Goal: Check status

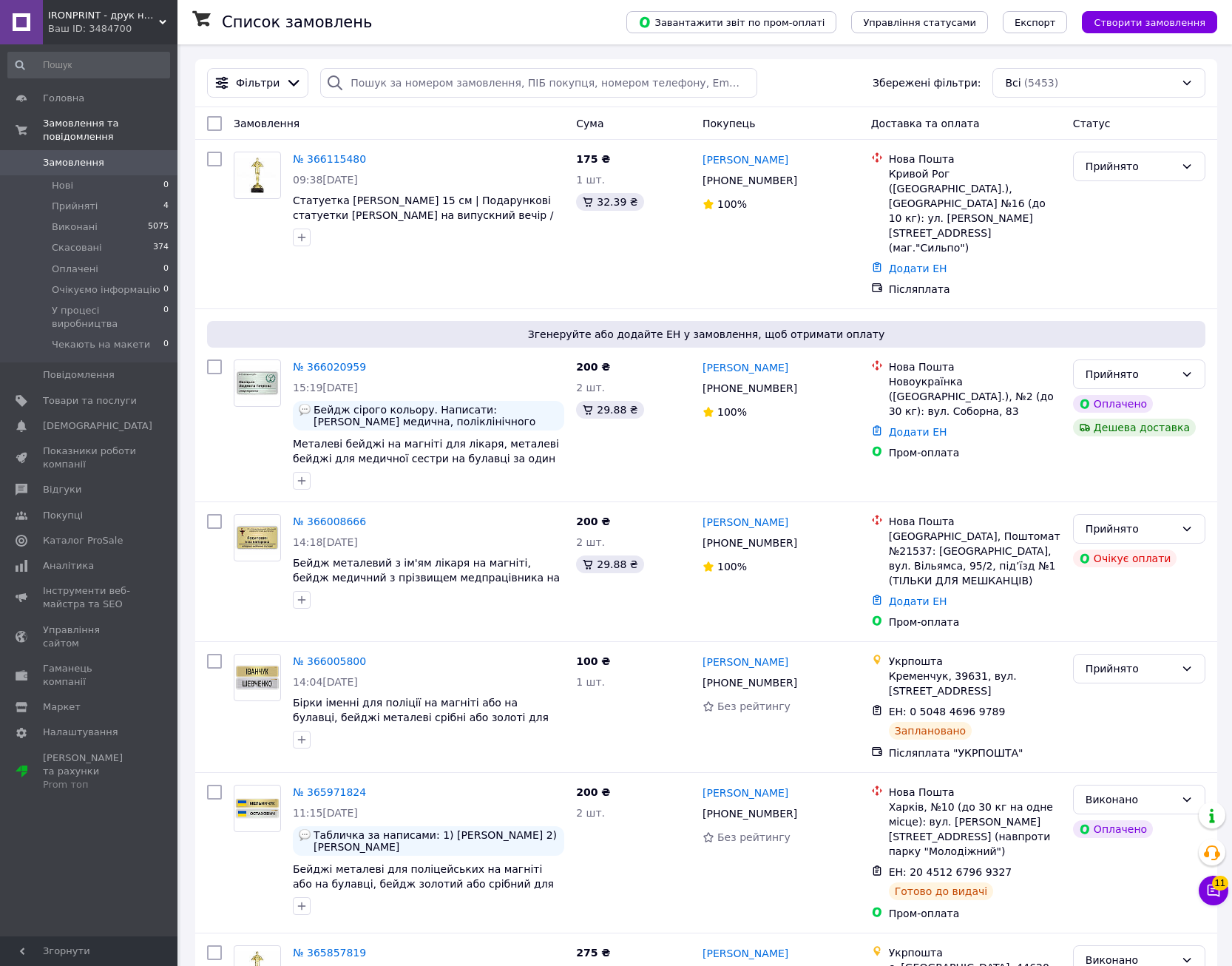
click at [370, 75] on input "search" at bounding box center [539, 82] width 437 height 30
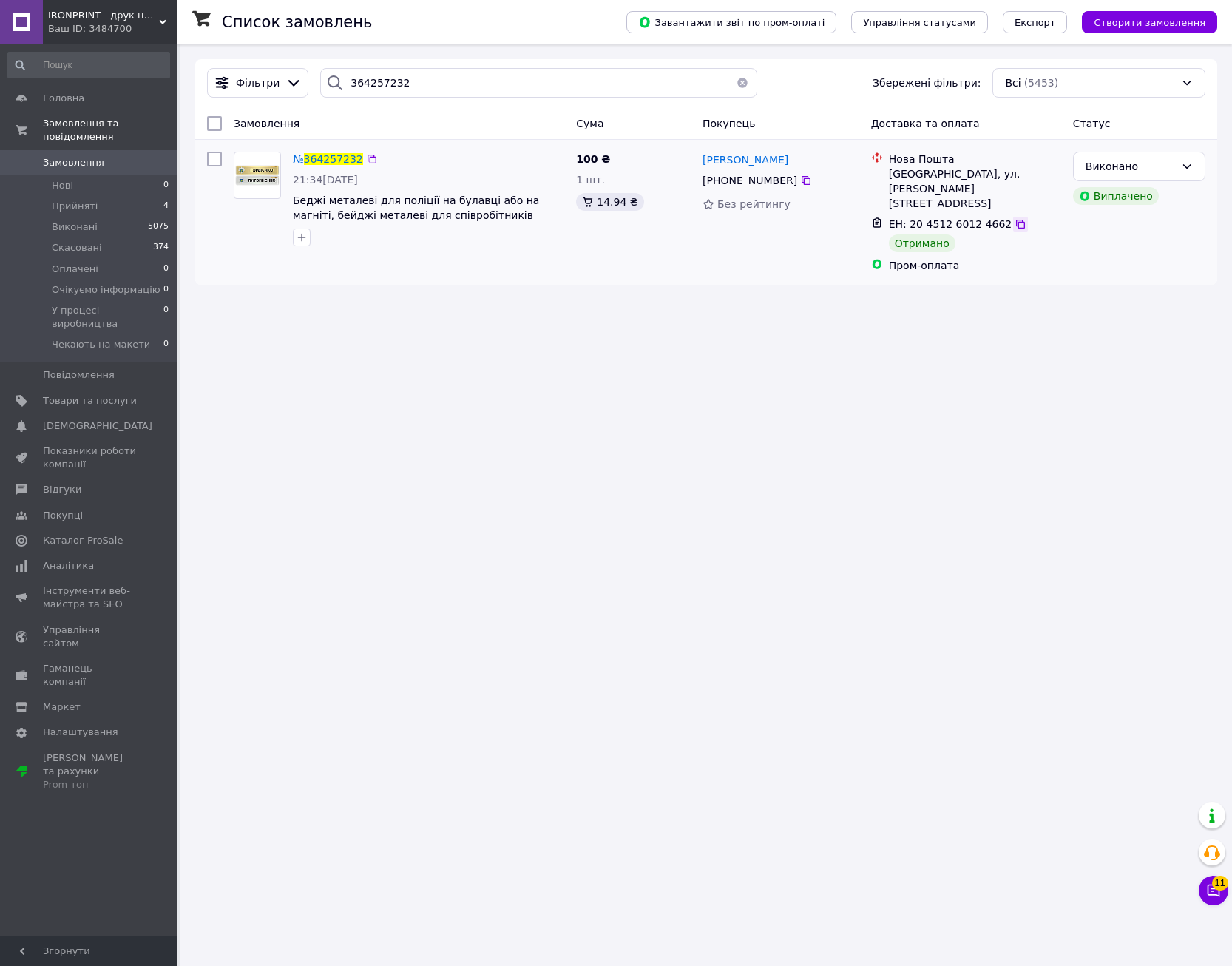
click at [1016, 219] on icon at bounding box center [1020, 224] width 8 height 8
drag, startPoint x: 414, startPoint y: 82, endPoint x: 251, endPoint y: 59, distance: 164.6
click at [320, 68] on input "364257232" at bounding box center [539, 82] width 437 height 30
paste input "752474"
click at [1015, 233] on icon at bounding box center [1021, 239] width 12 height 12
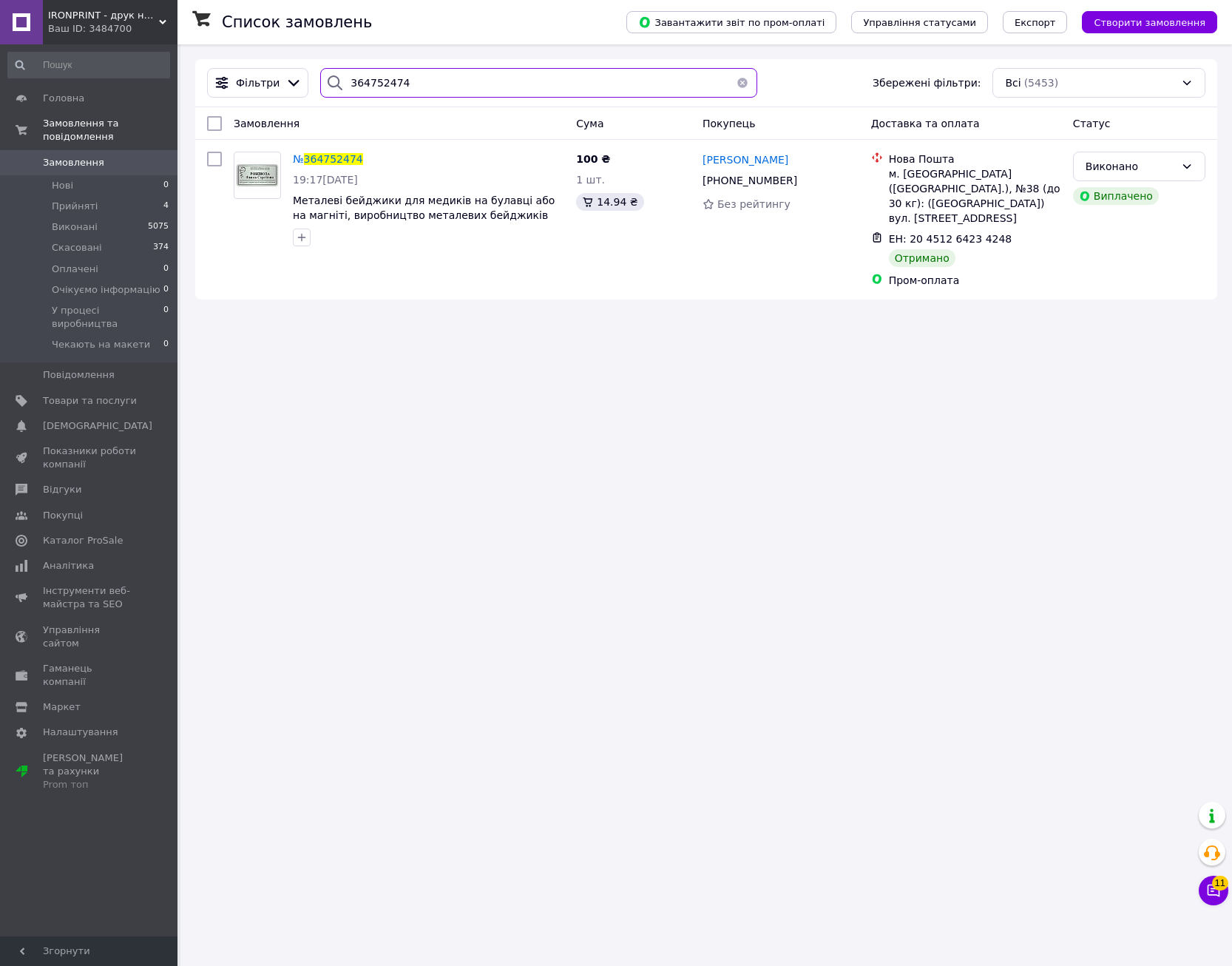
drag, startPoint x: 419, startPoint y: 88, endPoint x: 57, endPoint y: 48, distance: 364.2
click at [320, 68] on input "364752474" at bounding box center [539, 82] width 437 height 30
paste input "5725043"
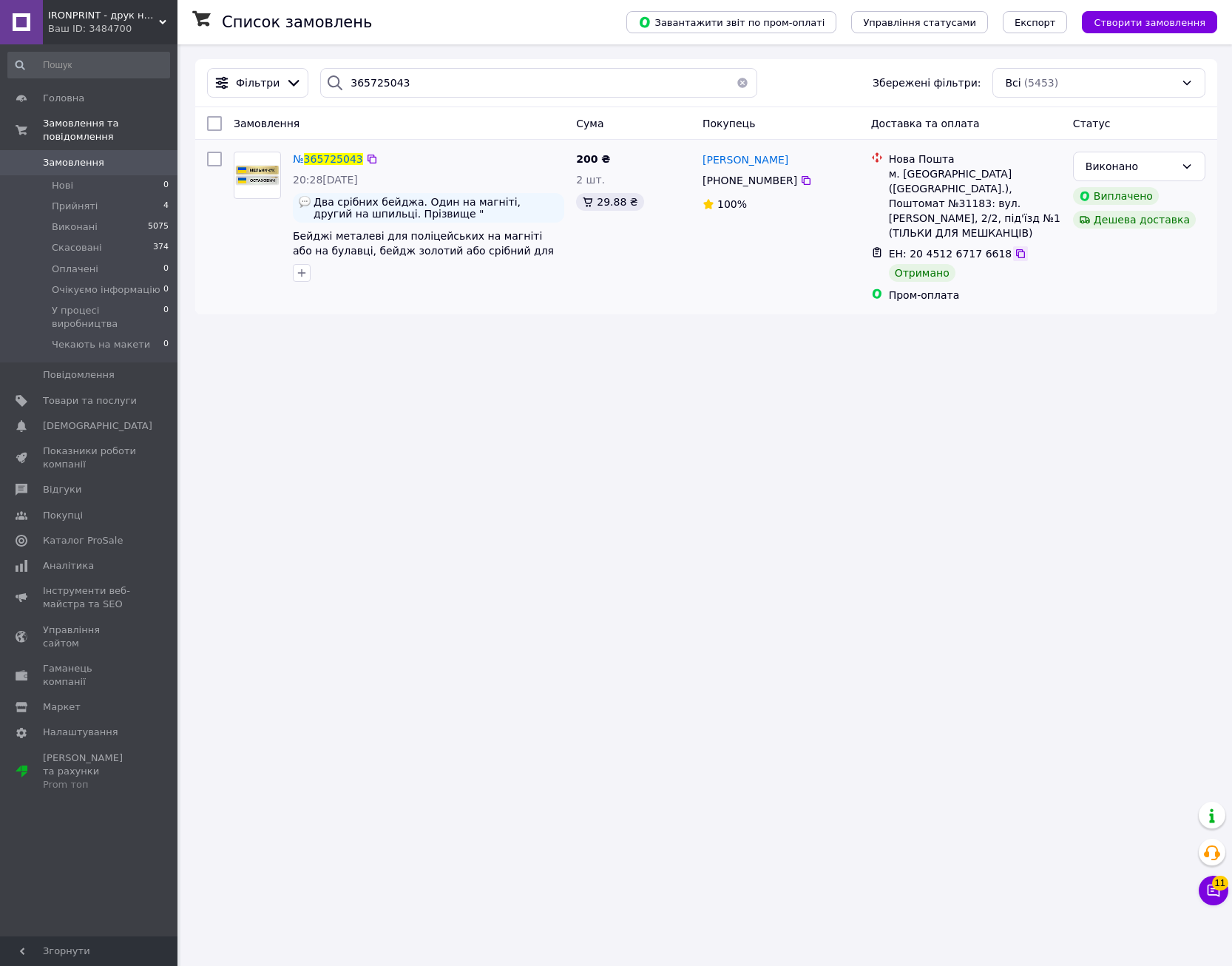
click at [1015, 247] on icon at bounding box center [1021, 253] width 12 height 12
drag, startPoint x: 397, startPoint y: 77, endPoint x: 5, endPoint y: 28, distance: 395.1
click at [320, 68] on input "365725043" at bounding box center [539, 82] width 437 height 30
paste input "65671"
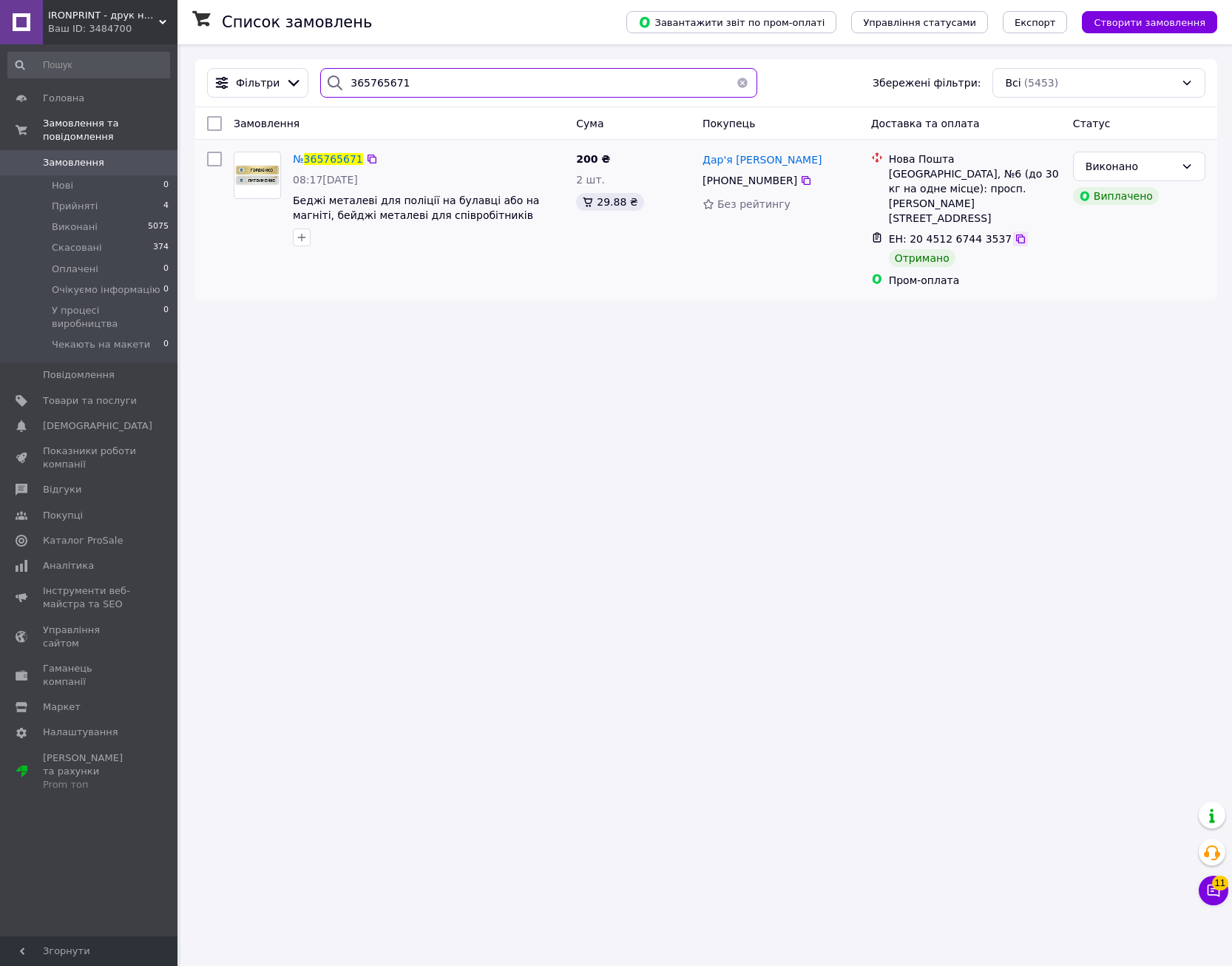
type input "365765671"
click at [1015, 233] on icon at bounding box center [1021, 239] width 12 height 12
